Goal: Task Accomplishment & Management: Manage account settings

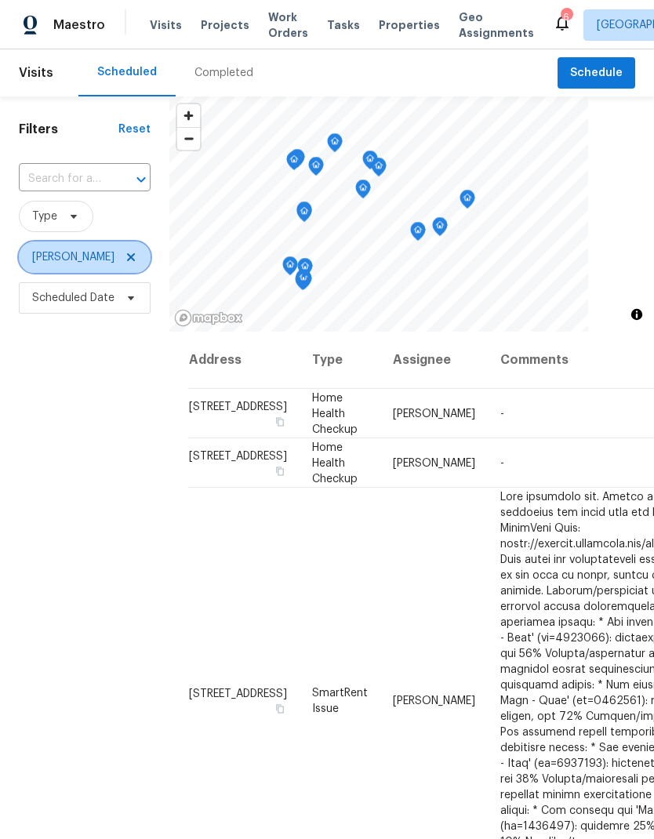
click at [125, 253] on icon at bounding box center [131, 257] width 13 height 13
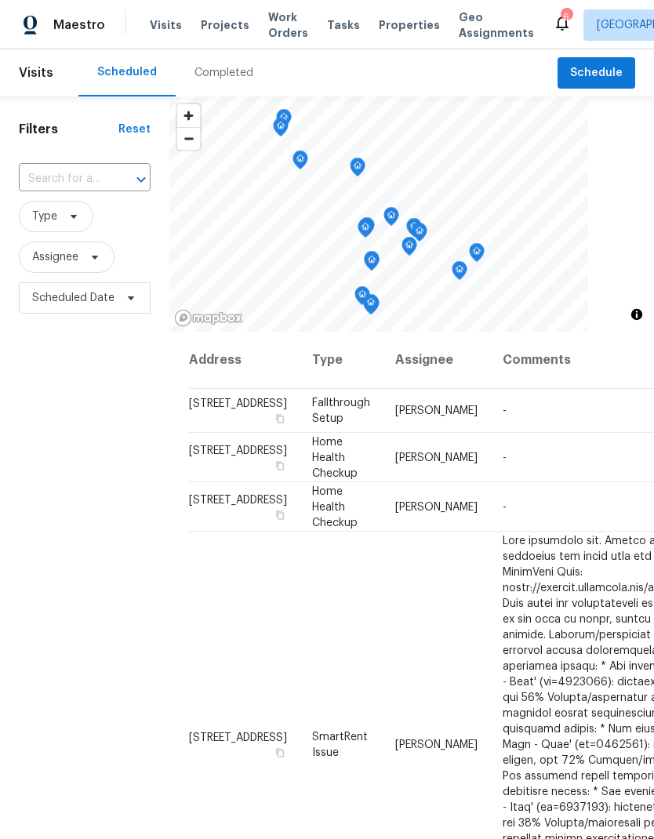
click at [86, 176] on input "text" at bounding box center [63, 179] width 88 height 24
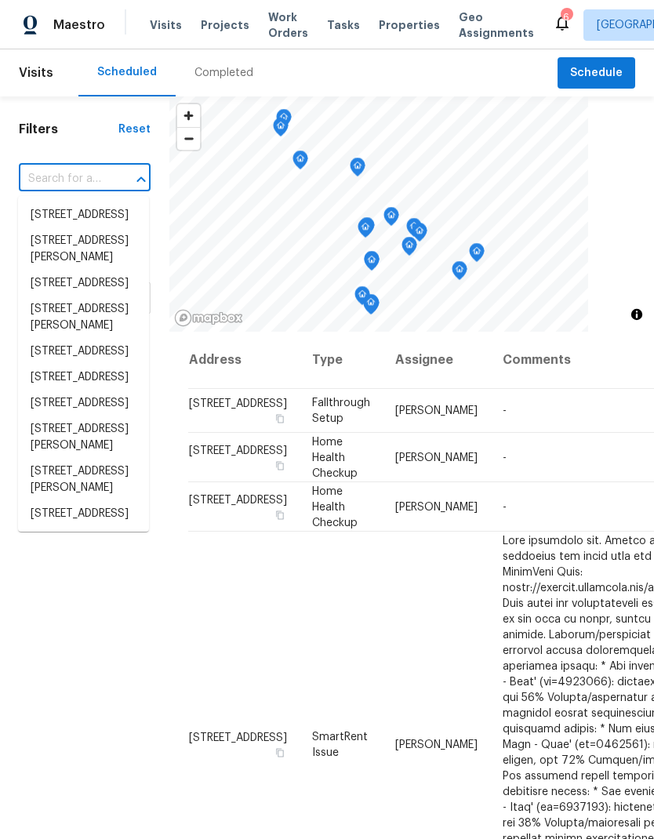
click at [64, 180] on input "text" at bounding box center [63, 179] width 88 height 24
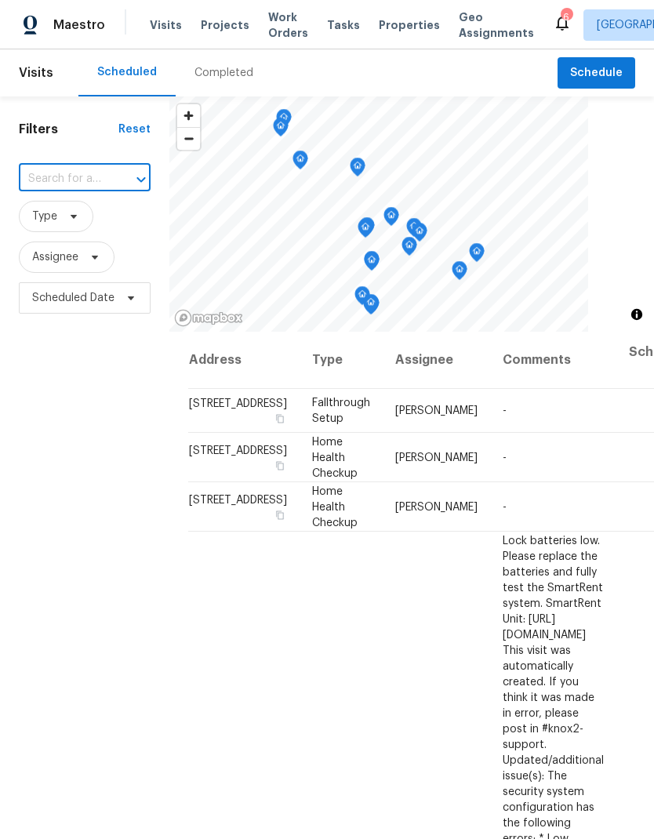
paste input "[STREET_ADDRESS][PERSON_NAME]"
type input "[STREET_ADDRESS][PERSON_NAME]"
click at [55, 217] on li "[STREET_ADDRESS][PERSON_NAME]" at bounding box center [83, 223] width 131 height 42
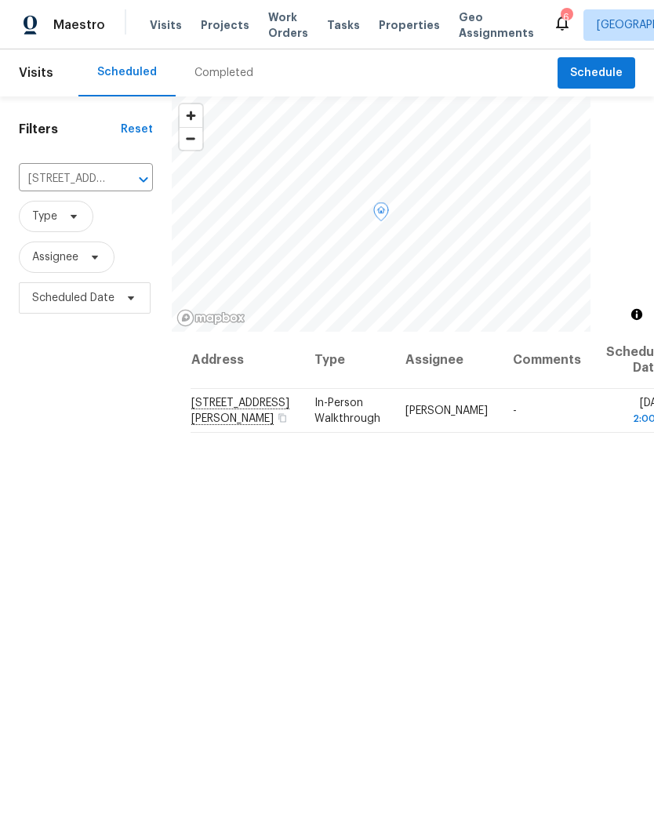
click at [0, 0] on icon at bounding box center [0, 0] width 0 height 0
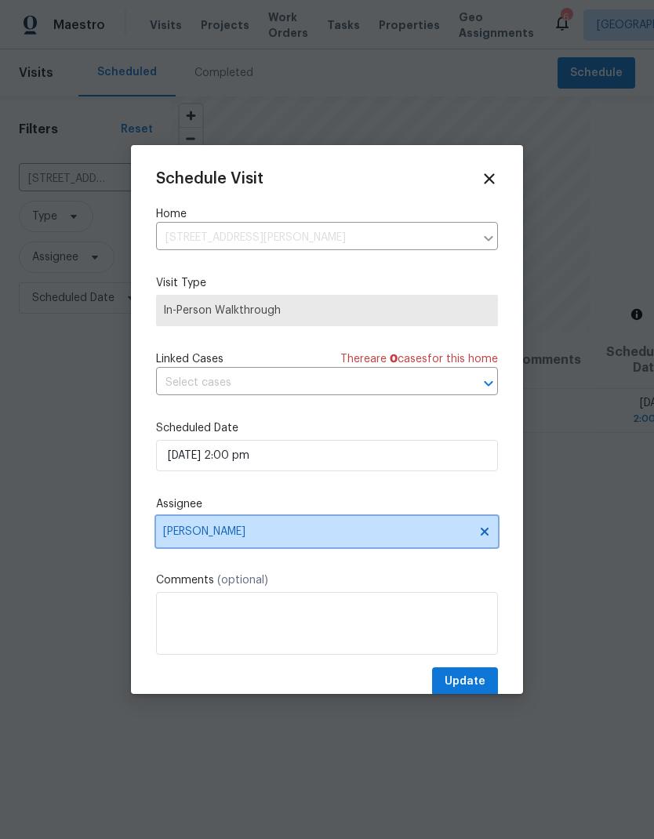
click at [182, 534] on span "[PERSON_NAME]" at bounding box center [316, 531] width 307 height 13
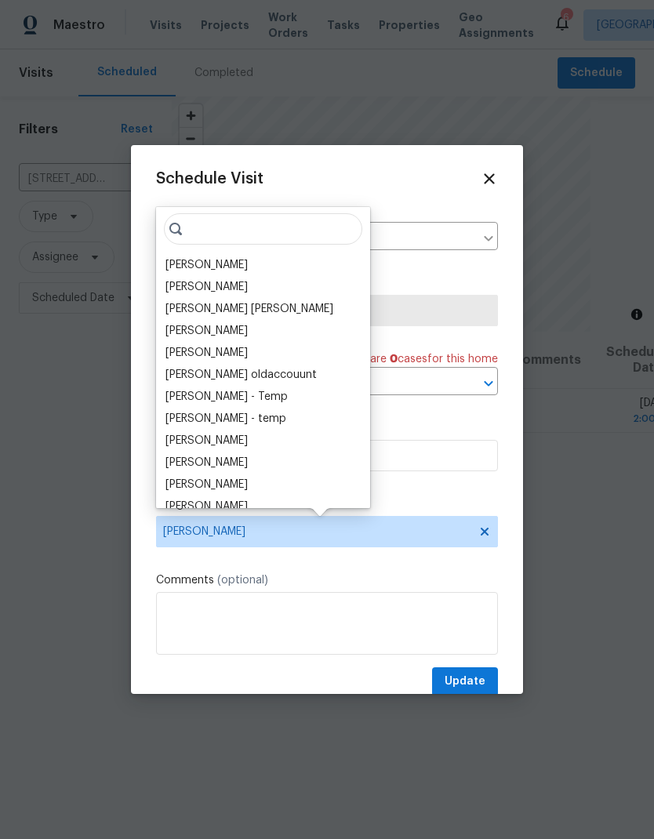
click at [191, 257] on div "[PERSON_NAME]" at bounding box center [206, 265] width 82 height 16
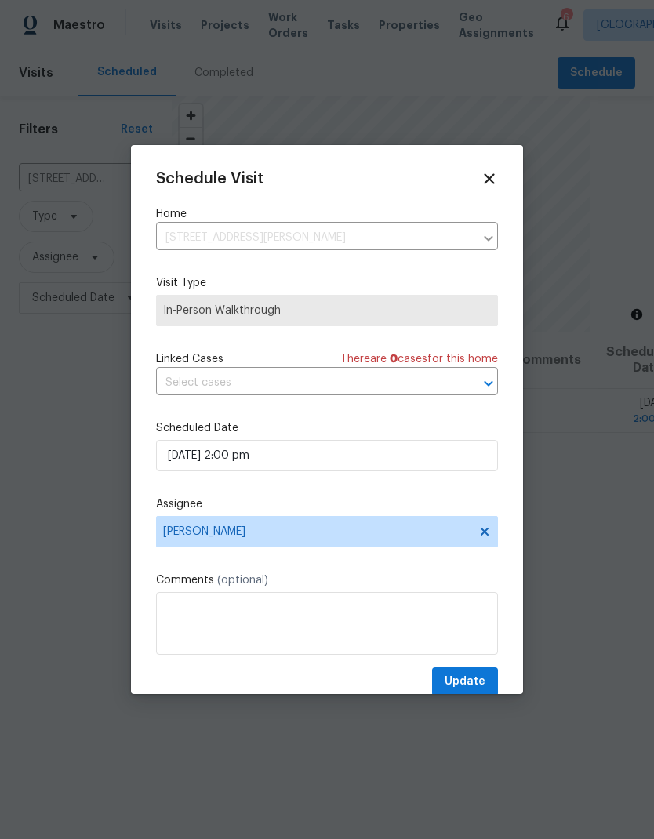
click at [453, 667] on div "Schedule Visit Home [STREET_ADDRESS][PERSON_NAME] ​ Visit Type In-Person Walkth…" at bounding box center [327, 433] width 342 height 526
click at [456, 677] on span "Update" at bounding box center [465, 682] width 41 height 20
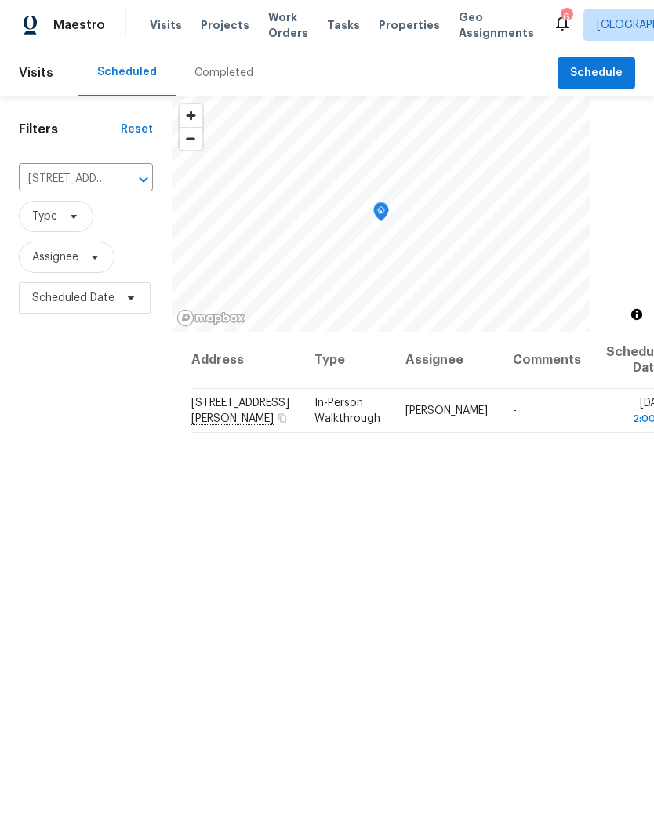
click at [114, 180] on button "Clear" at bounding box center [123, 180] width 22 height 22
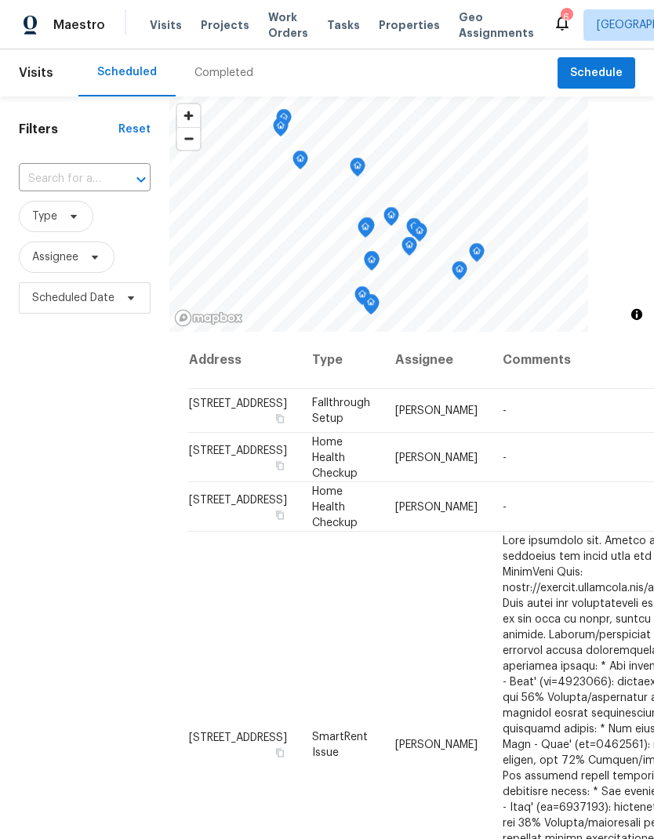
click at [65, 177] on input "text" at bounding box center [63, 179] width 88 height 24
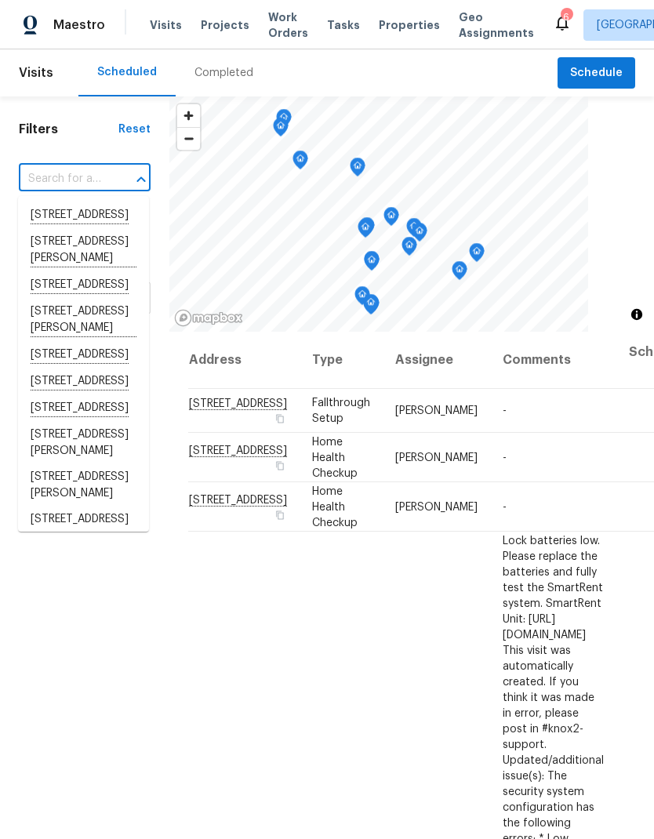
click at [50, 176] on input "text" at bounding box center [63, 179] width 88 height 24
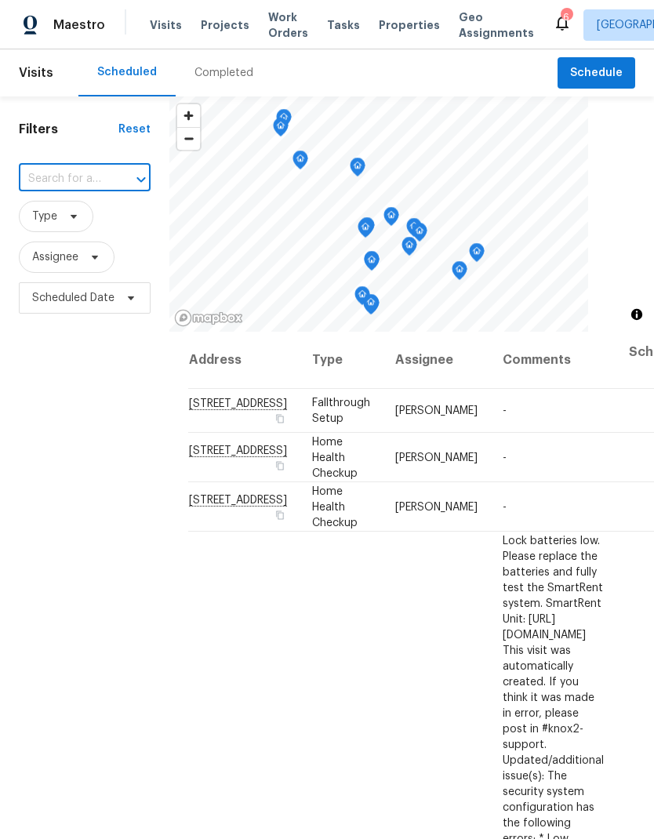
paste input "[STREET_ADDRESS][PERSON_NAME]"
type input "[STREET_ADDRESS][PERSON_NAME]"
click at [59, 229] on li "[STREET_ADDRESS][PERSON_NAME]" at bounding box center [83, 223] width 131 height 43
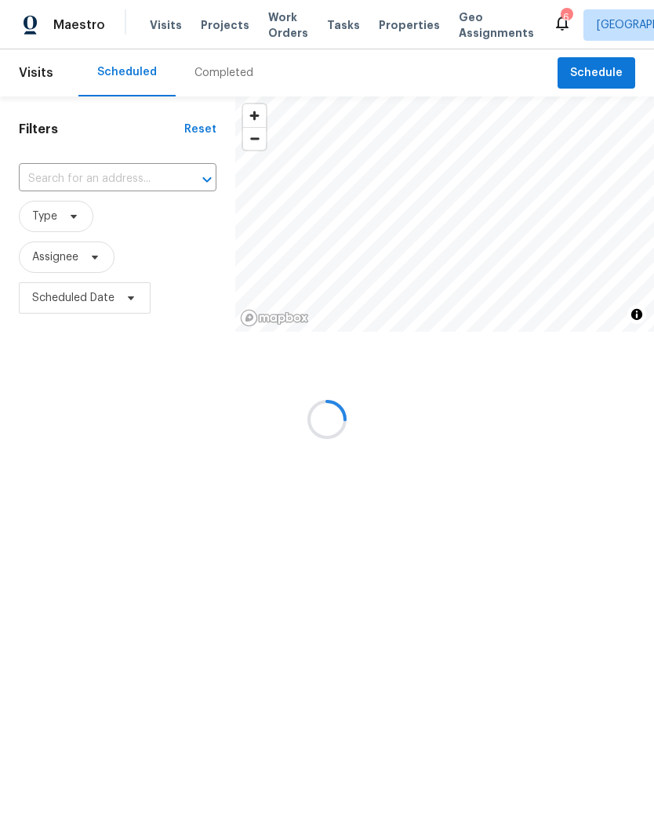
type input "[STREET_ADDRESS][PERSON_NAME]"
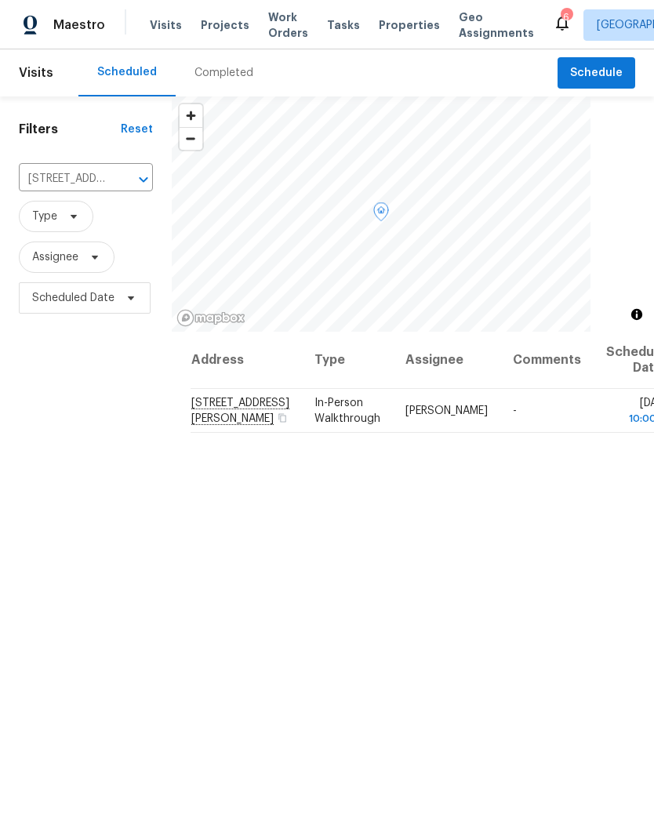
click at [0, 0] on icon at bounding box center [0, 0] width 0 height 0
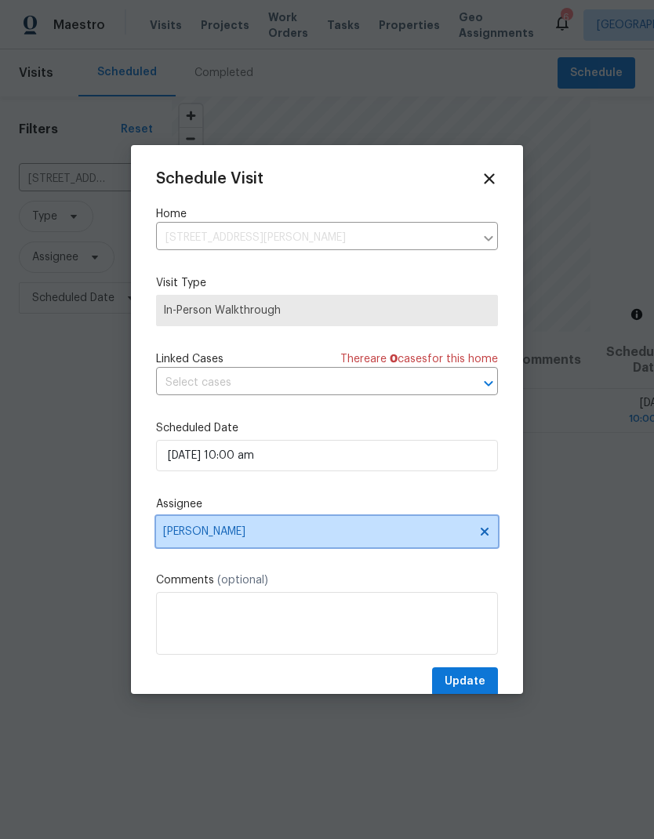
click at [184, 536] on span "[PERSON_NAME]" at bounding box center [316, 531] width 307 height 13
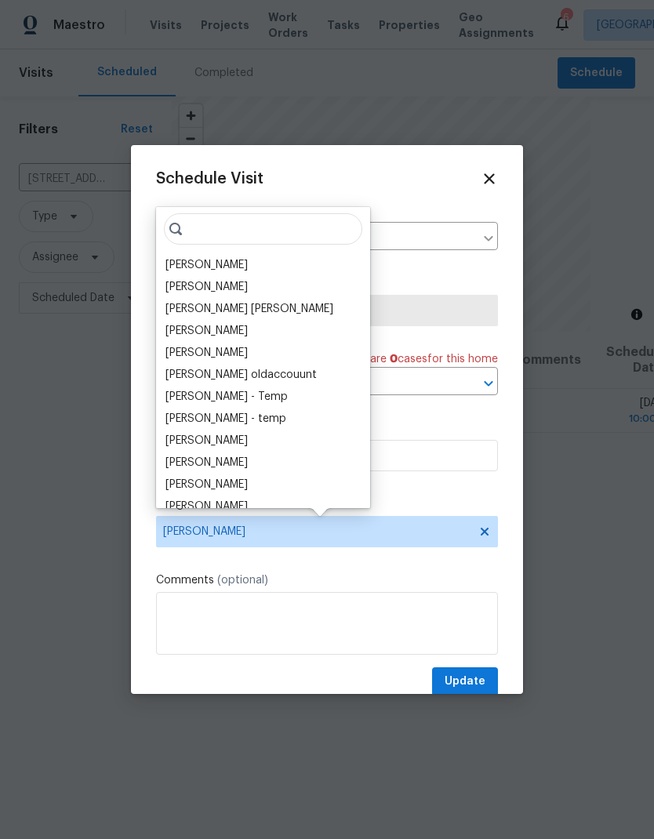
click at [186, 263] on div "[PERSON_NAME]" at bounding box center [206, 265] width 82 height 16
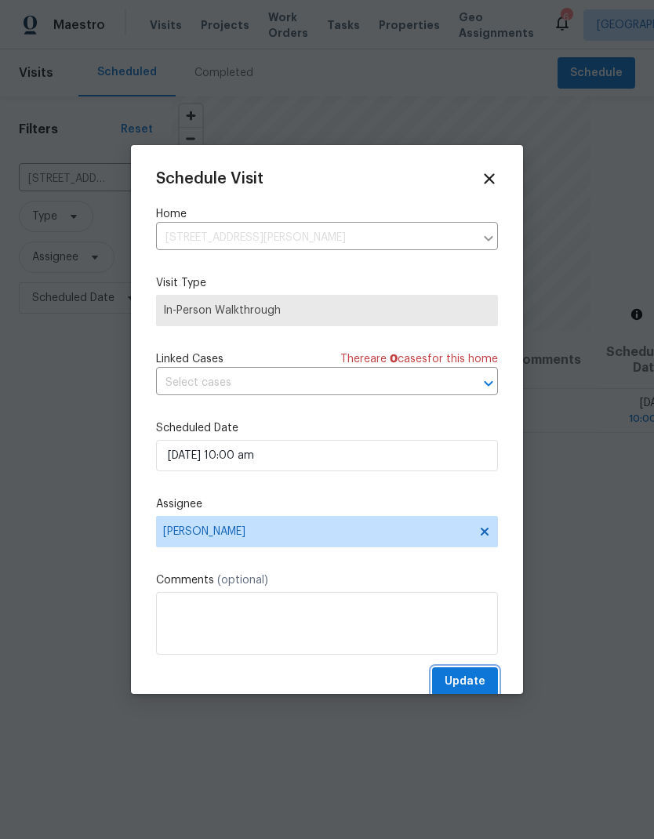
click at [454, 692] on span "Update" at bounding box center [465, 682] width 41 height 20
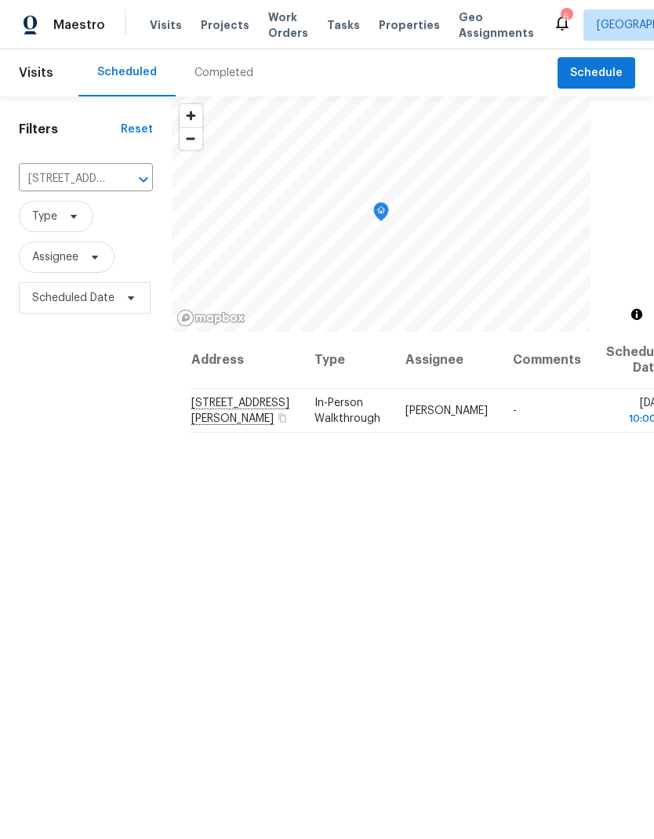
click at [129, 180] on button "Clear" at bounding box center [123, 180] width 22 height 22
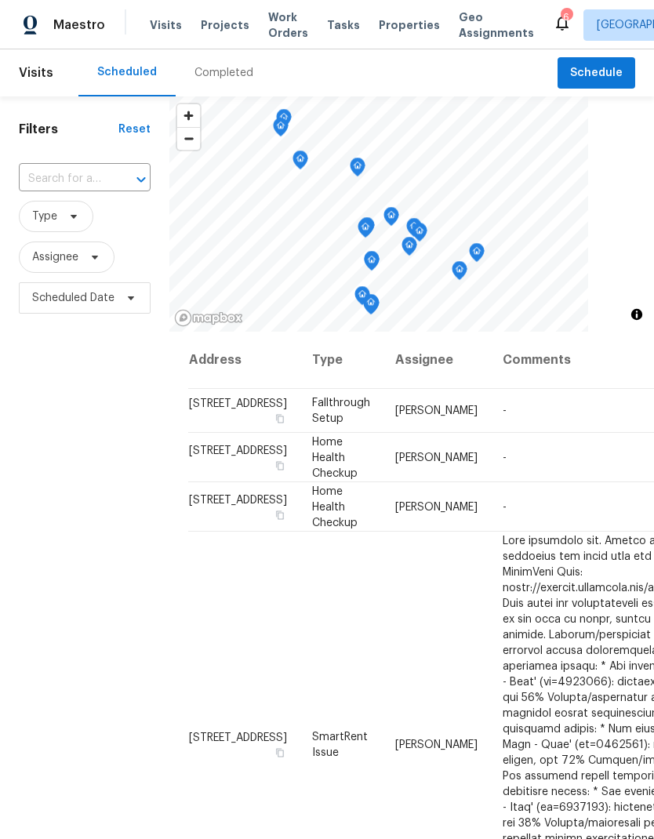
click at [62, 168] on input "text" at bounding box center [63, 179] width 88 height 24
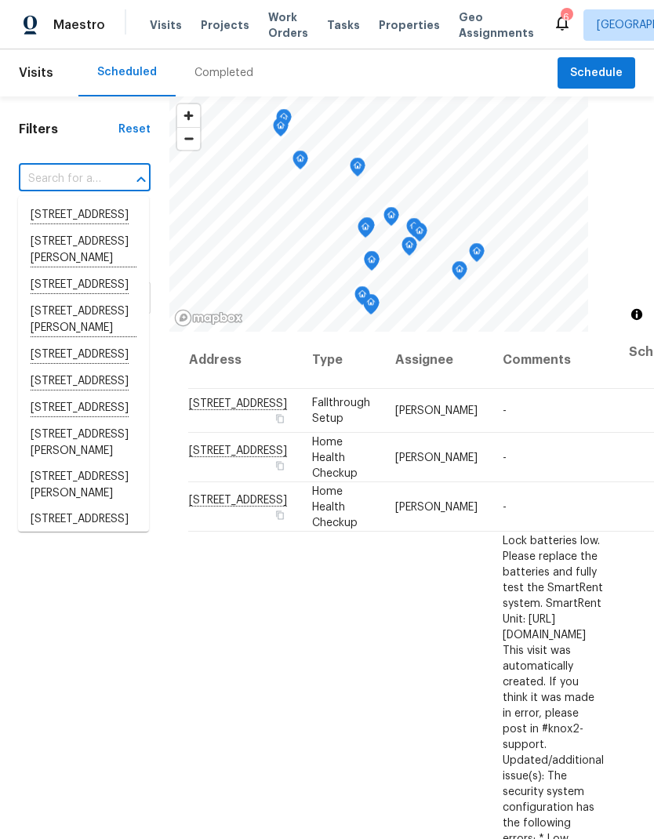
click at [56, 172] on input "text" at bounding box center [63, 179] width 88 height 24
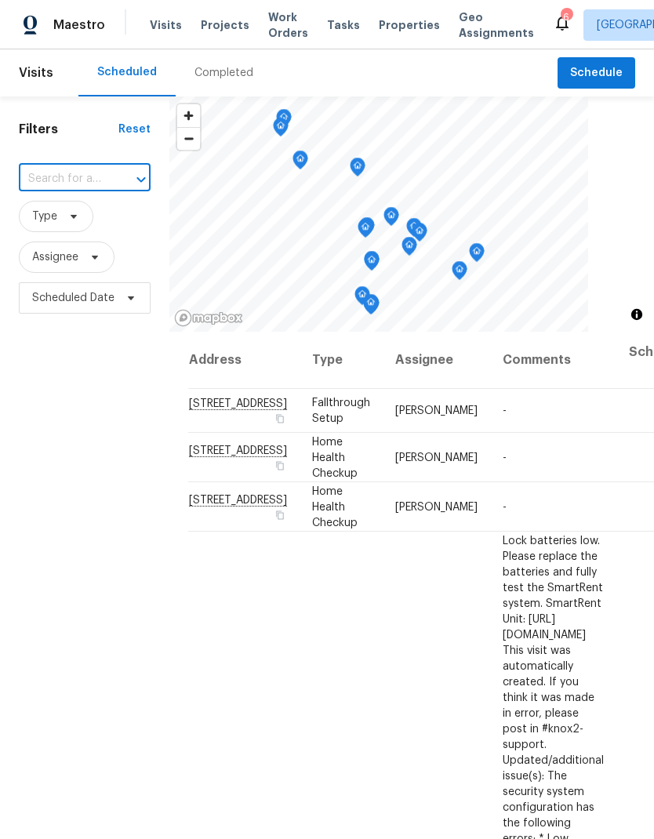
paste input "[STREET_ADDRESS][PERSON_NAME]"
type input "[STREET_ADDRESS][PERSON_NAME]"
click at [53, 224] on li "[STREET_ADDRESS][PERSON_NAME]" at bounding box center [83, 223] width 131 height 42
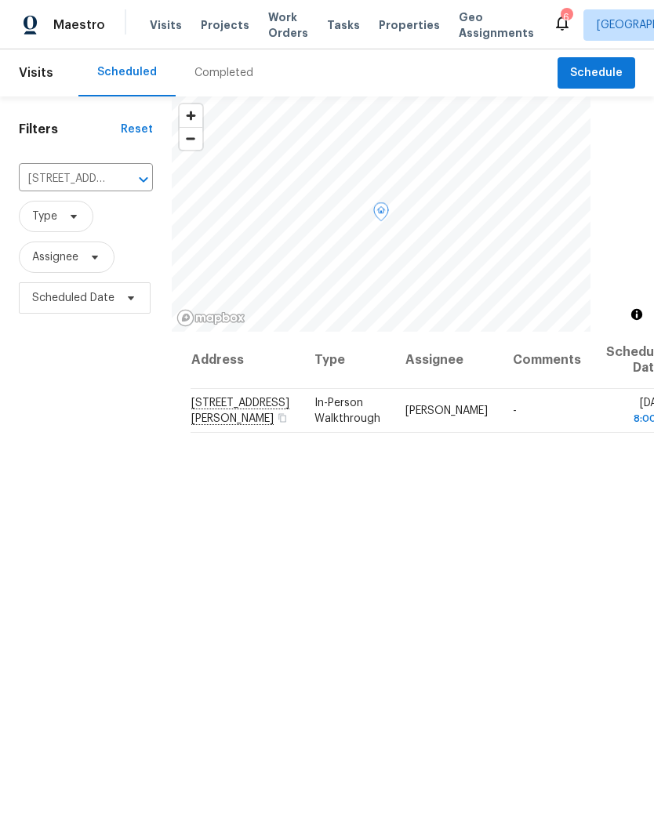
click at [0, 0] on icon at bounding box center [0, 0] width 0 height 0
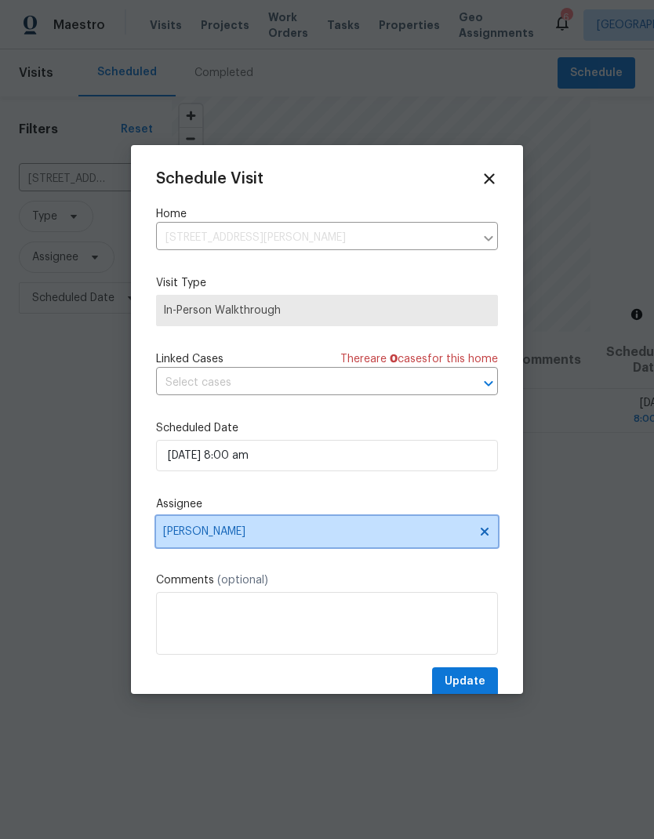
click at [190, 528] on span "[PERSON_NAME]" at bounding box center [327, 531] width 342 height 31
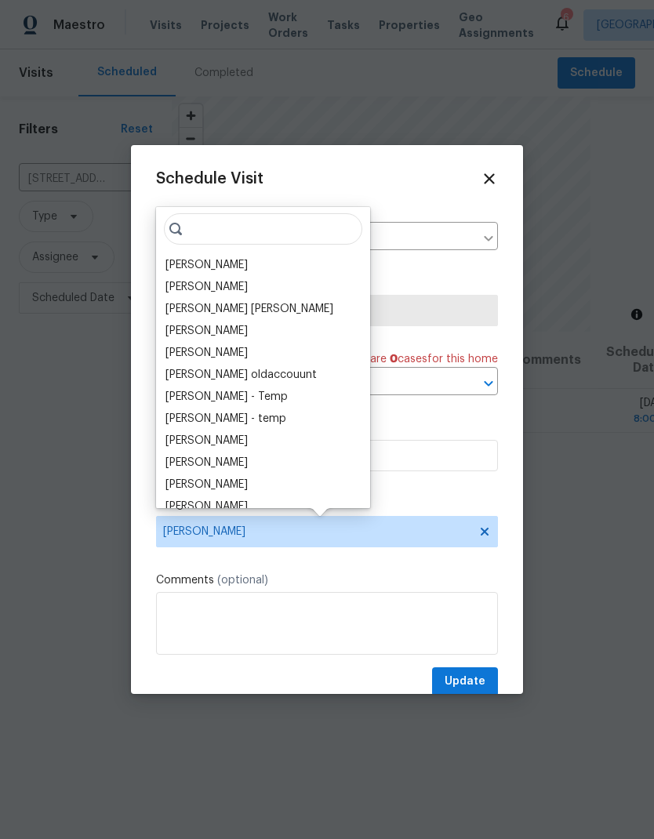
click at [187, 258] on div "[PERSON_NAME]" at bounding box center [206, 265] width 82 height 16
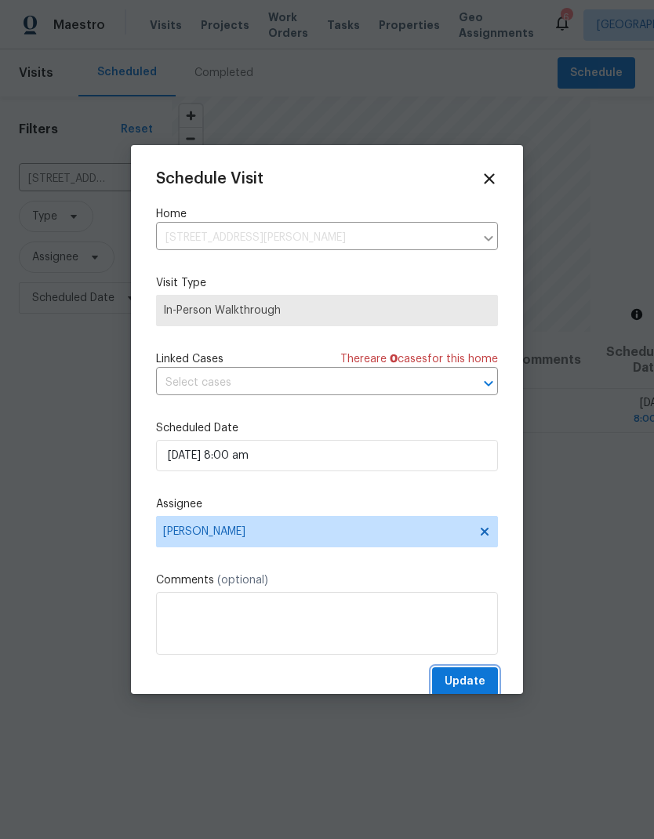
click at [460, 681] on span "Update" at bounding box center [465, 682] width 41 height 20
